Goal: Find specific page/section: Find specific page/section

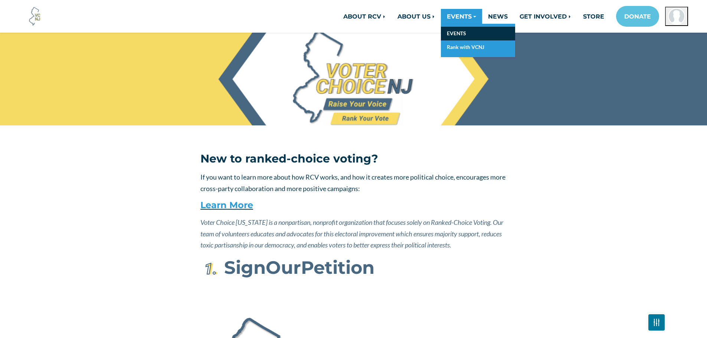
click at [457, 30] on link "EVENTS" at bounding box center [478, 34] width 74 height 14
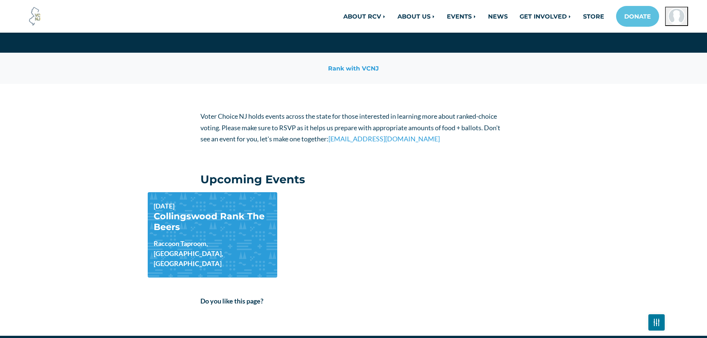
scroll to position [74, 0]
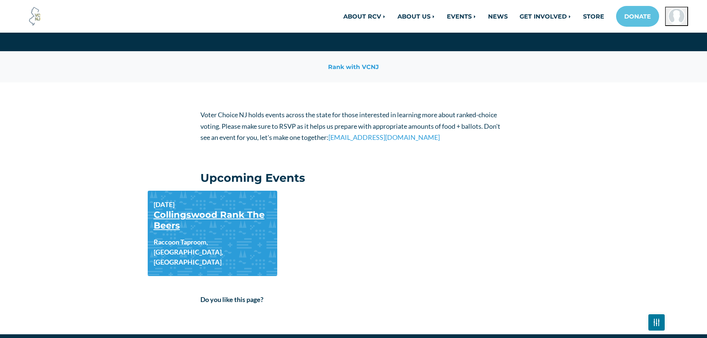
click at [204, 218] on link "Collingswood Rank The Beers" at bounding box center [209, 220] width 111 height 22
